Goal: Information Seeking & Learning: Learn about a topic

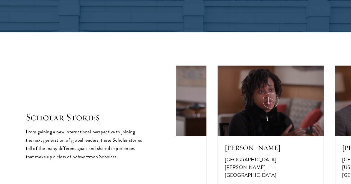
scroll to position [915, 0]
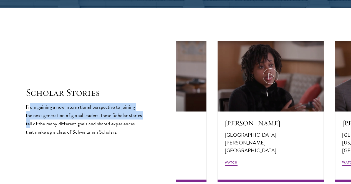
drag, startPoint x: 52, startPoint y: 90, endPoint x: 66, endPoint y: 107, distance: 22.9
click at [66, 107] on p "From gaining a new international perspective to joining the next generation of …" at bounding box center [84, 119] width 117 height 33
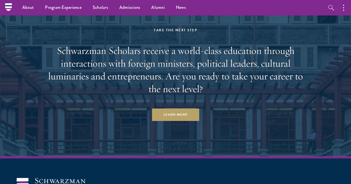
scroll to position [1590, 0]
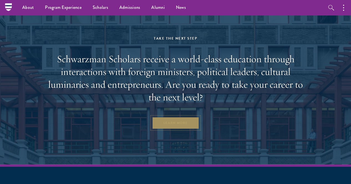
click at [156, 122] on link "Learn More" at bounding box center [175, 123] width 47 height 12
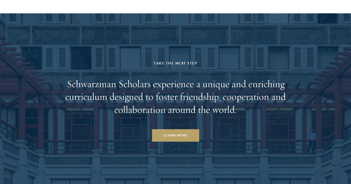
scroll to position [2524, 0]
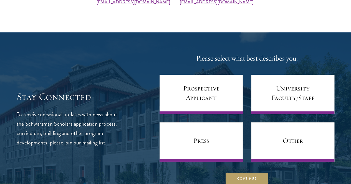
scroll to position [277, 0]
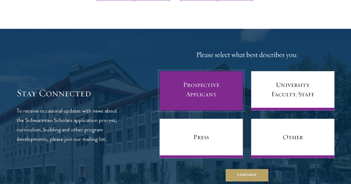
click at [172, 94] on link "Prospective Applicant" at bounding box center [201, 90] width 83 height 39
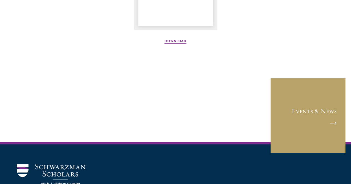
scroll to position [888, 0]
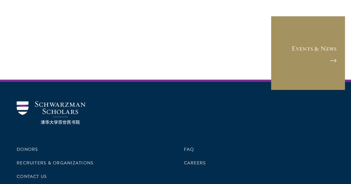
click at [283, 75] on link "Events & News" at bounding box center [307, 53] width 75 height 75
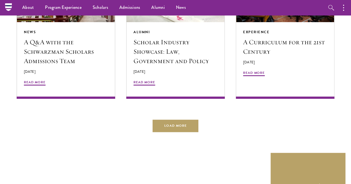
scroll to position [897, 0]
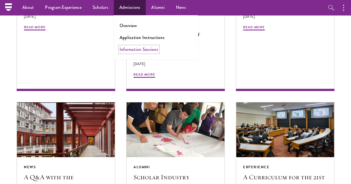
click at [127, 51] on link "Information Sessions" at bounding box center [139, 49] width 39 height 6
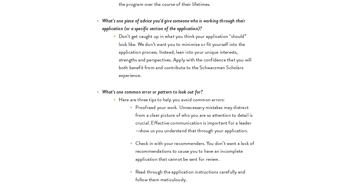
scroll to position [1664, 0]
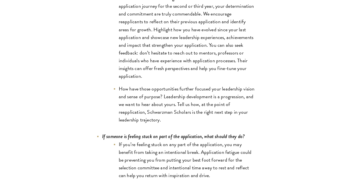
scroll to position [1997, 0]
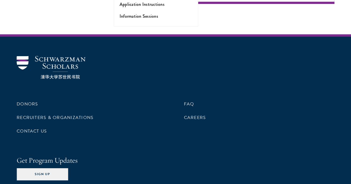
scroll to position [271, 0]
